Goal: Task Accomplishment & Management: Use online tool/utility

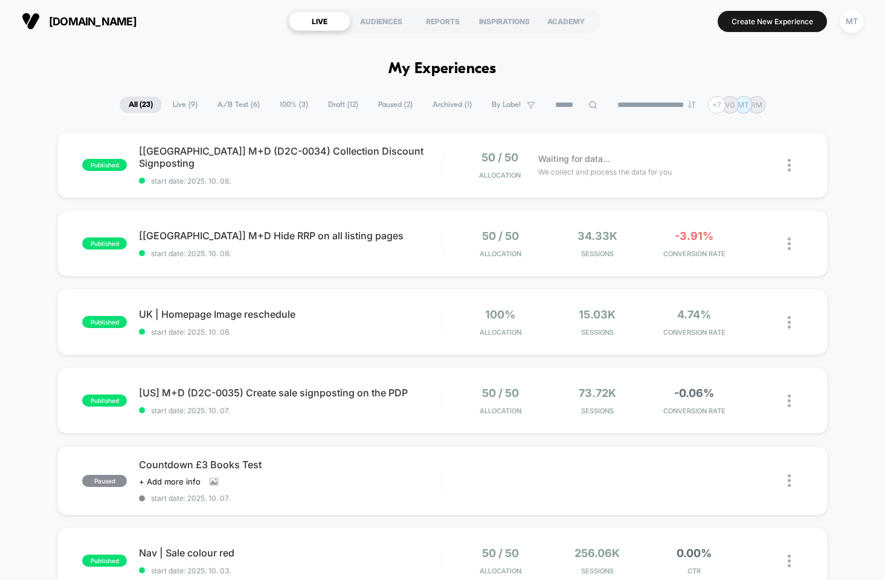
click at [229, 107] on span "A/B Test ( 6 )" at bounding box center [238, 105] width 60 height 16
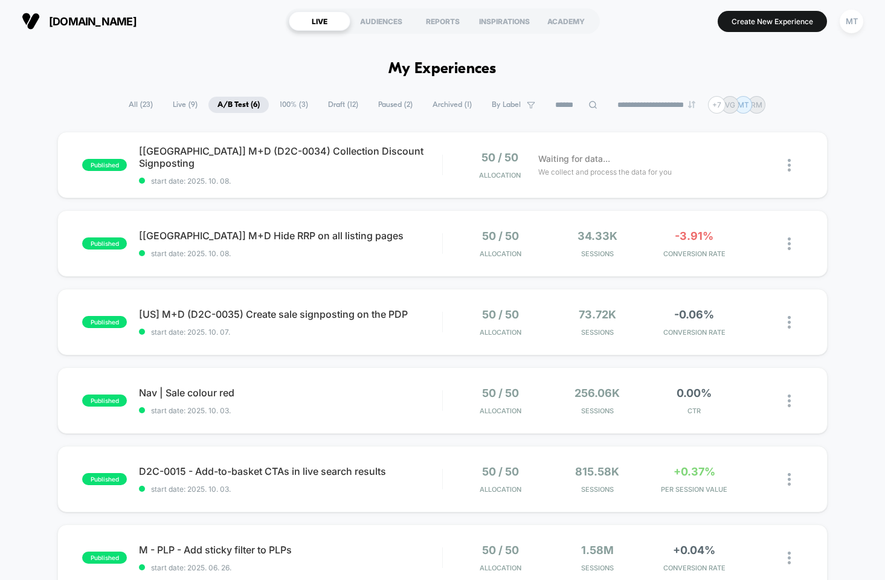
click at [333, 107] on span "Draft ( 12 )" at bounding box center [343, 105] width 48 height 16
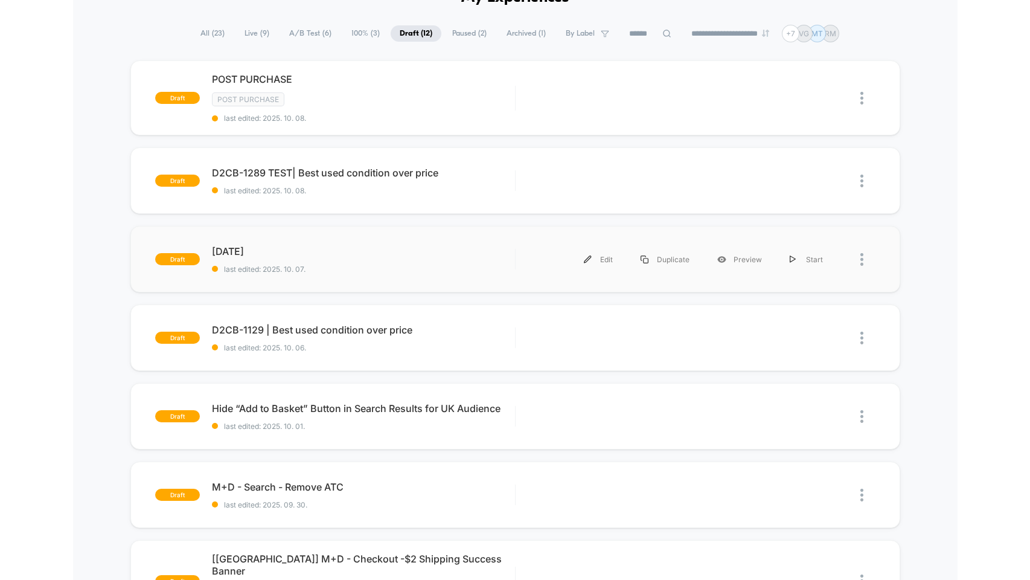
scroll to position [51, 0]
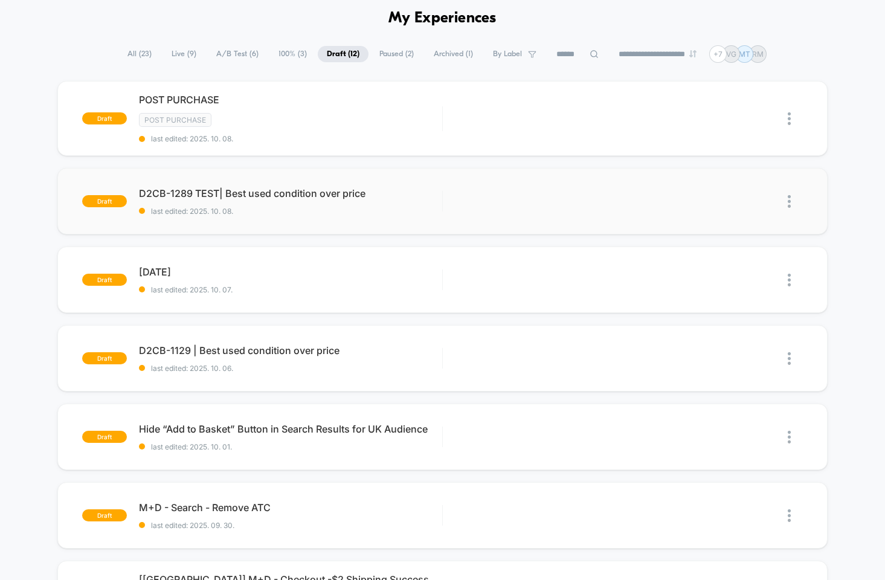
click at [788, 203] on img at bounding box center [788, 201] width 3 height 13
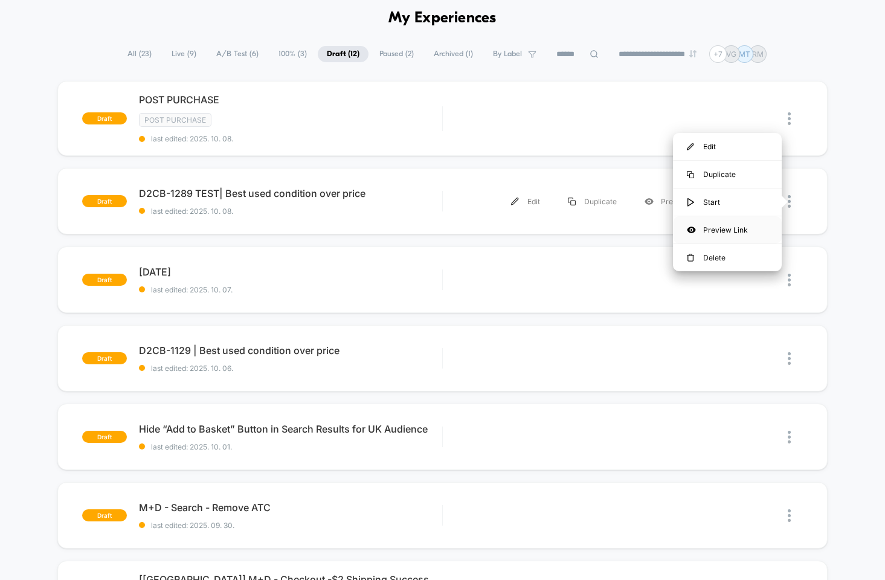
click at [742, 229] on div "Preview Link" at bounding box center [727, 229] width 109 height 27
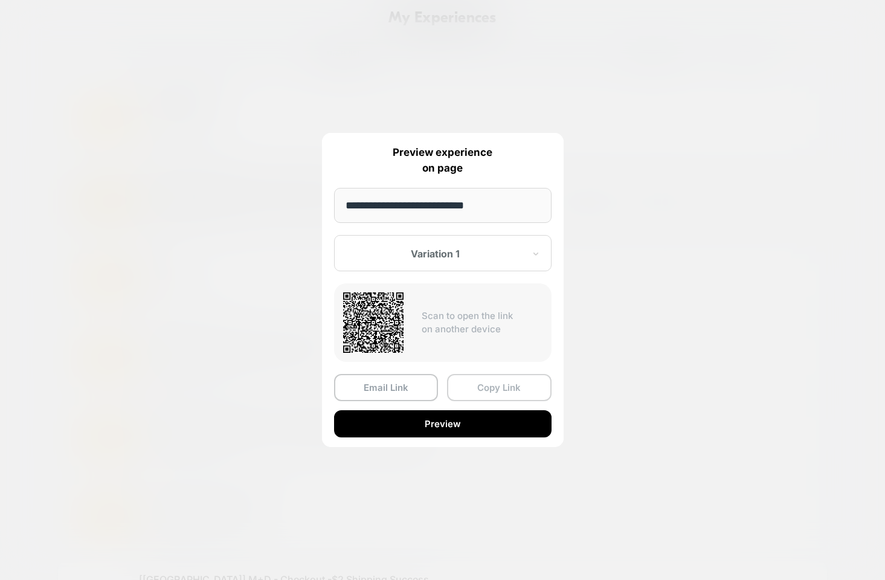
click at [498, 389] on button "Copy Link" at bounding box center [499, 387] width 104 height 27
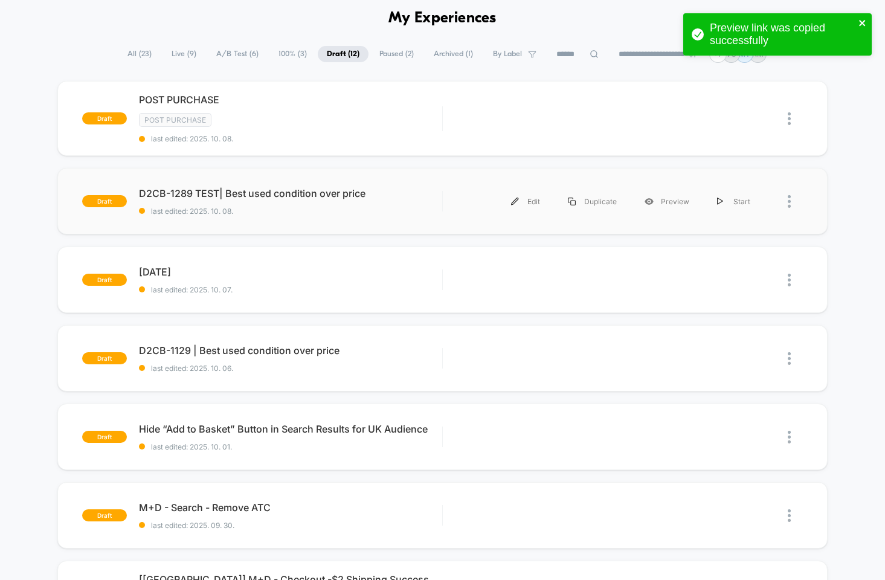
click at [864, 24] on icon "close" at bounding box center [862, 23] width 8 height 10
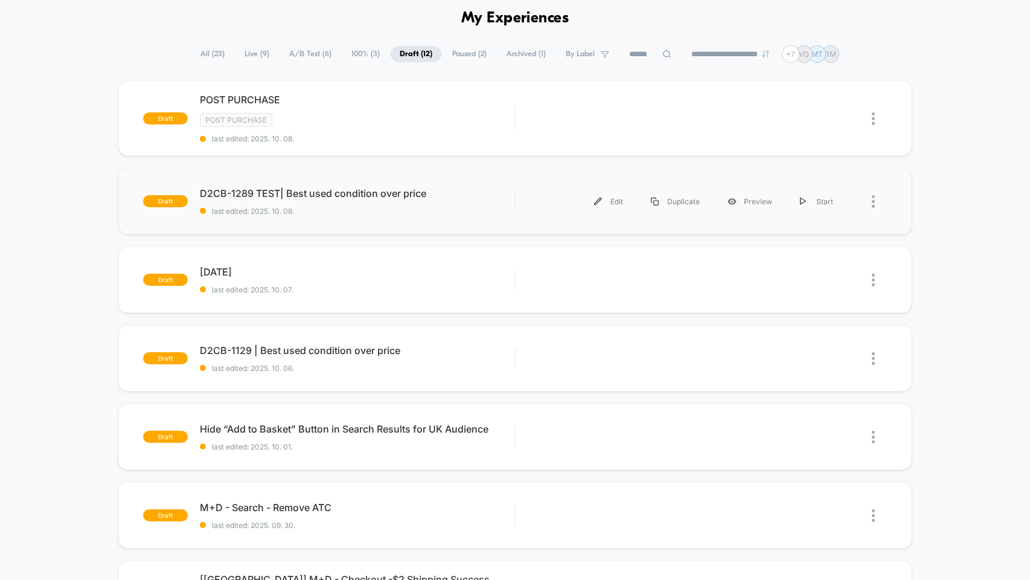
click at [872, 200] on img at bounding box center [873, 201] width 3 height 13
click at [807, 231] on div "Preview Link" at bounding box center [811, 229] width 109 height 27
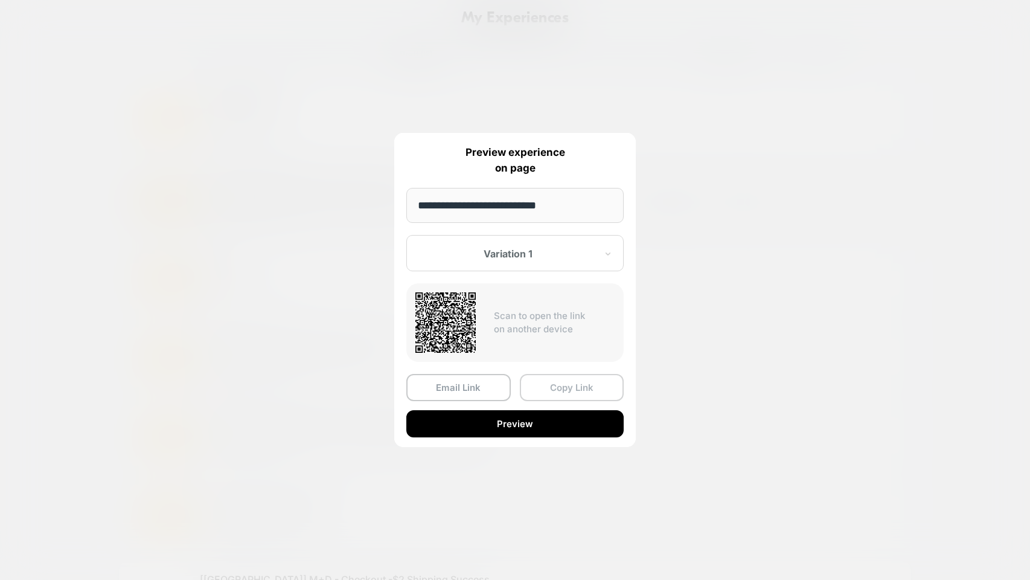
click at [554, 385] on button "Copy Link" at bounding box center [572, 387] width 104 height 27
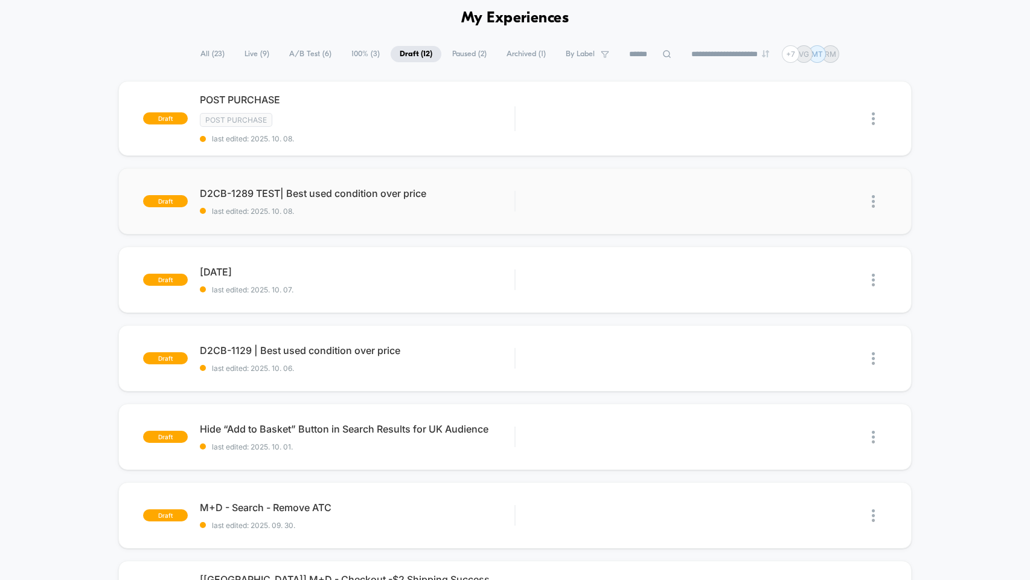
click at [874, 201] on img at bounding box center [873, 201] width 3 height 13
click at [831, 146] on div "Edit" at bounding box center [811, 146] width 109 height 27
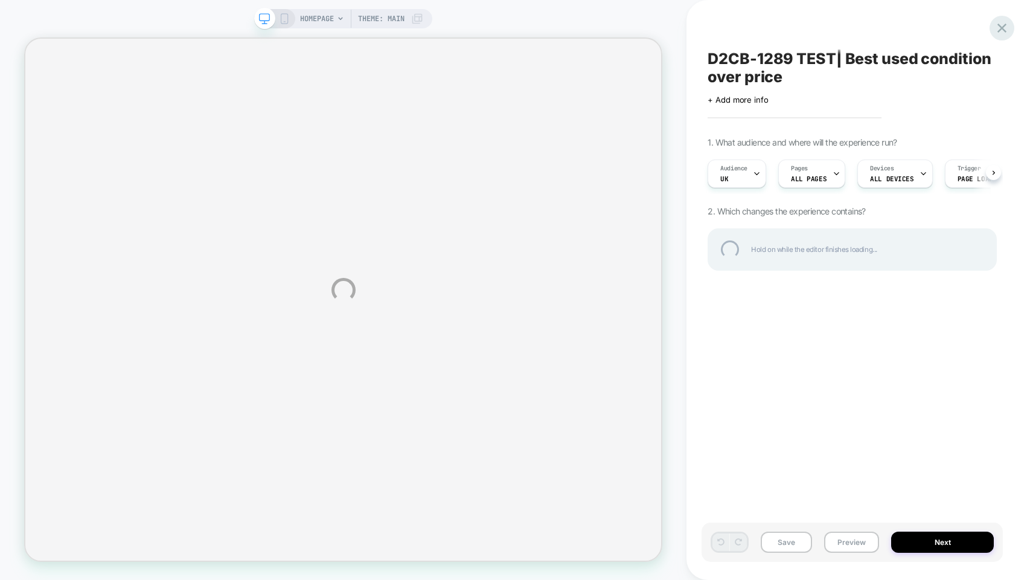
click at [884, 27] on div at bounding box center [1002, 28] width 25 height 25
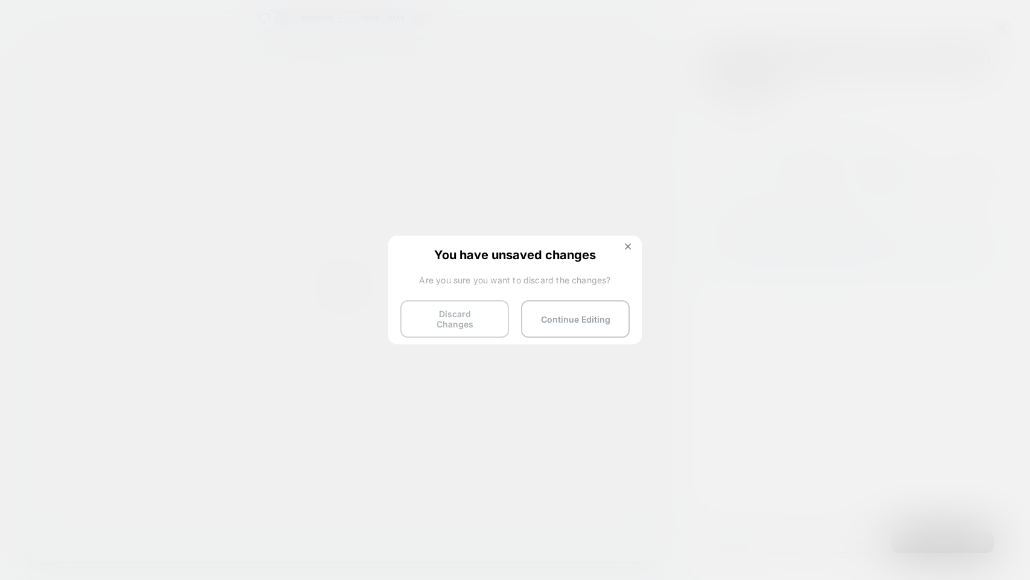
click at [473, 312] on button "Discard Changes" at bounding box center [454, 318] width 109 height 37
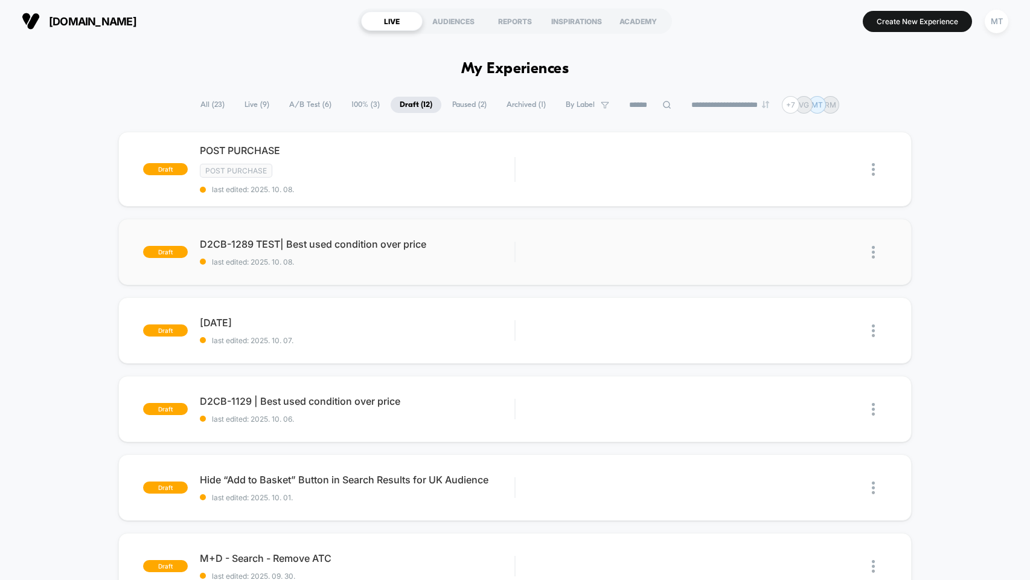
click at [873, 250] on img at bounding box center [873, 252] width 3 height 13
click at [825, 281] on div "Preview Link" at bounding box center [811, 280] width 109 height 27
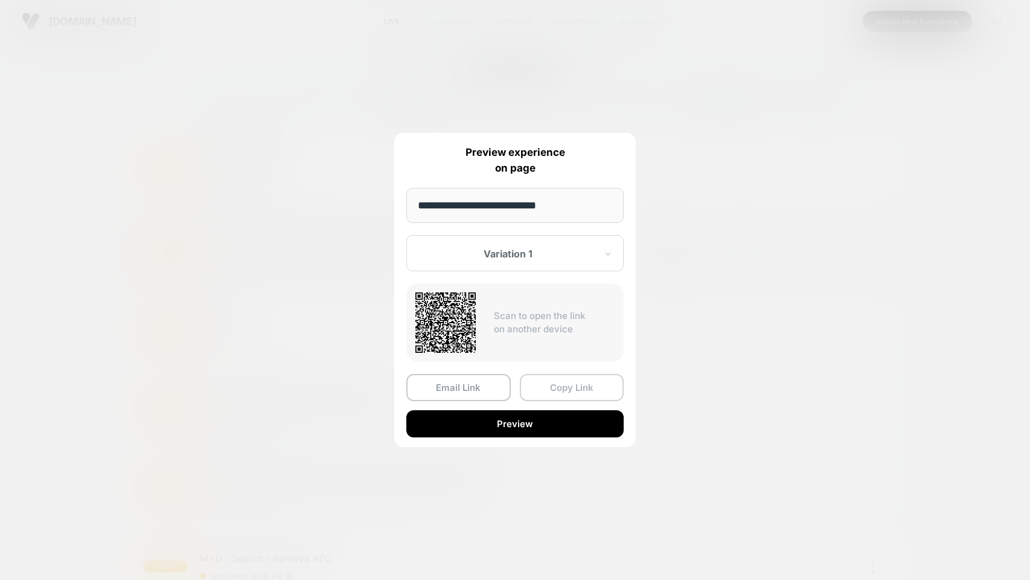
click at [551, 383] on button "Copy Link" at bounding box center [572, 387] width 104 height 27
